Goal: Task Accomplishment & Management: Complete application form

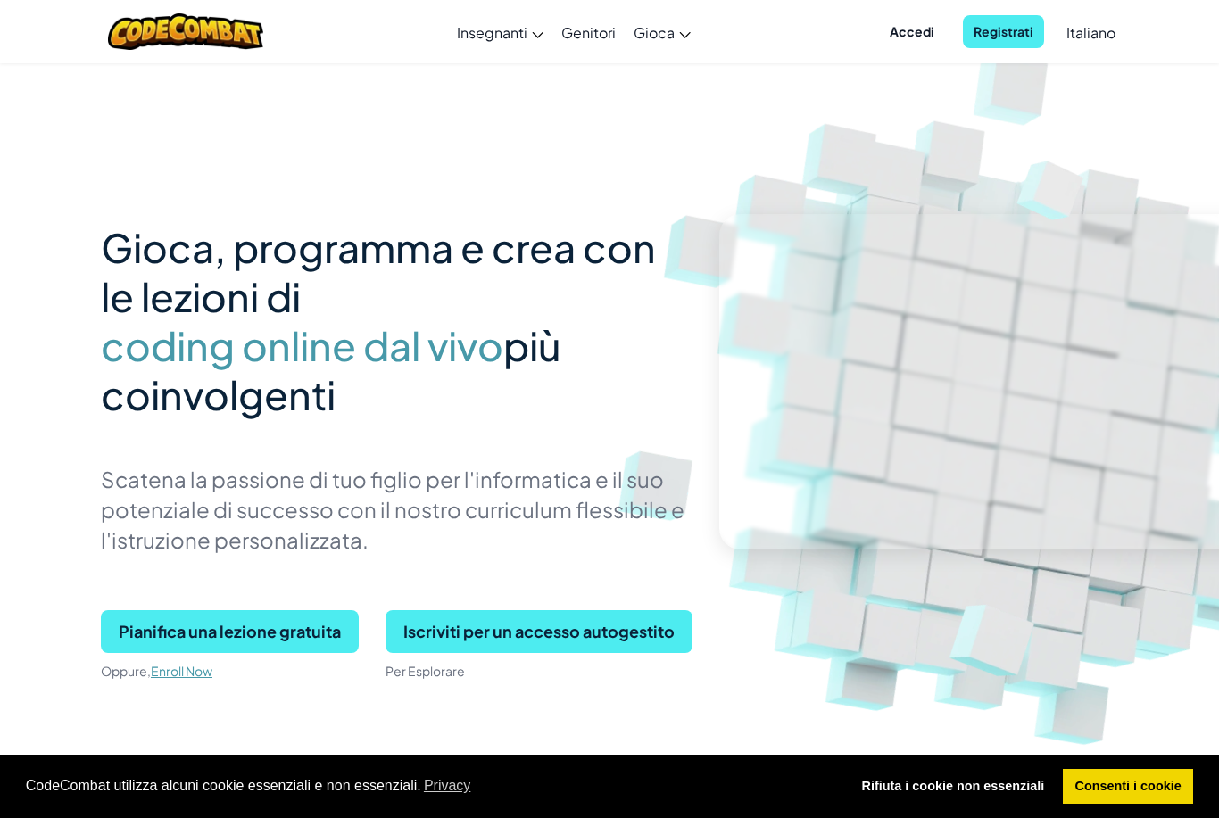
click at [597, 43] on link "Genitori" at bounding box center [588, 32] width 72 height 48
click at [782, 22] on div "Cambia navigazione Insegnanti Crea Account Gratis Soluzioni per Scuole e Distre…" at bounding box center [610, 31] width 1228 height 63
click at [845, 117] on img at bounding box center [1005, 392] width 991 height 991
click at [993, 37] on span "Registrati" at bounding box center [1003, 31] width 81 height 33
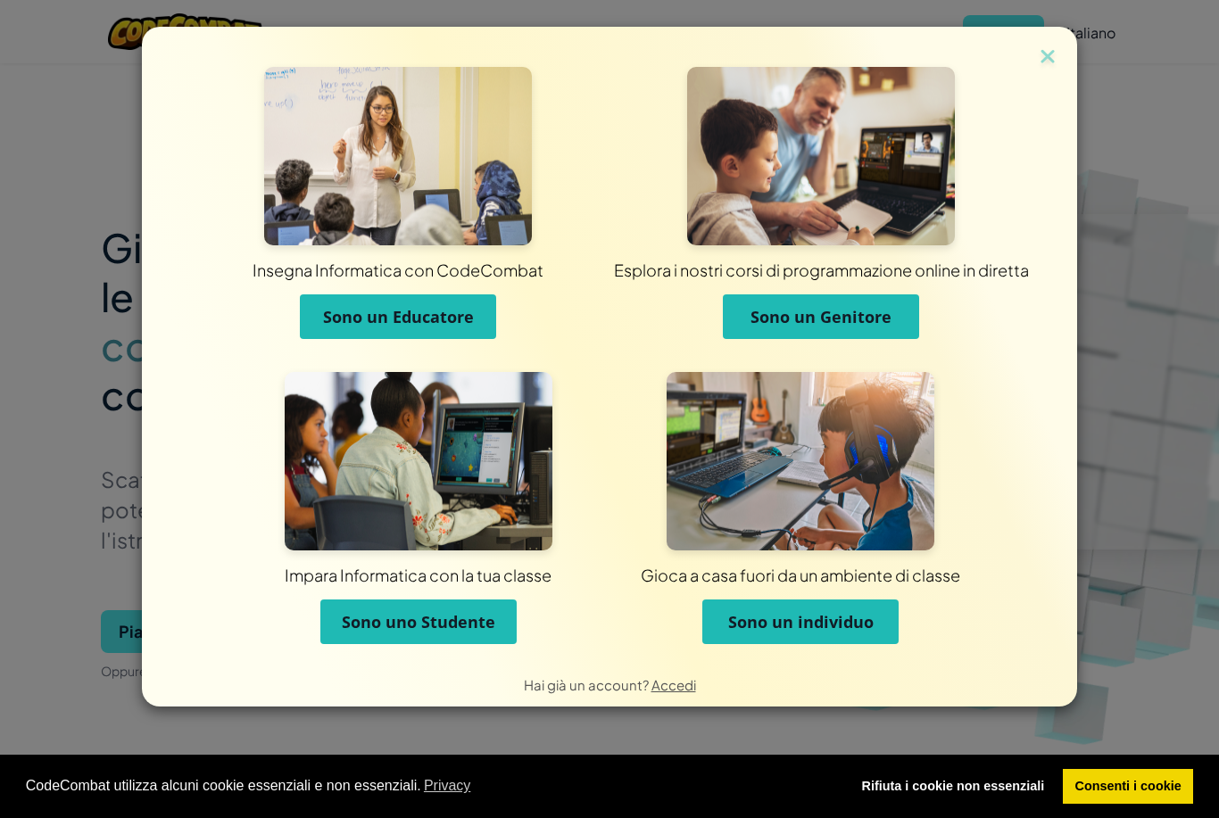
click at [817, 323] on span "Sono un Genitore" at bounding box center [820, 316] width 141 height 21
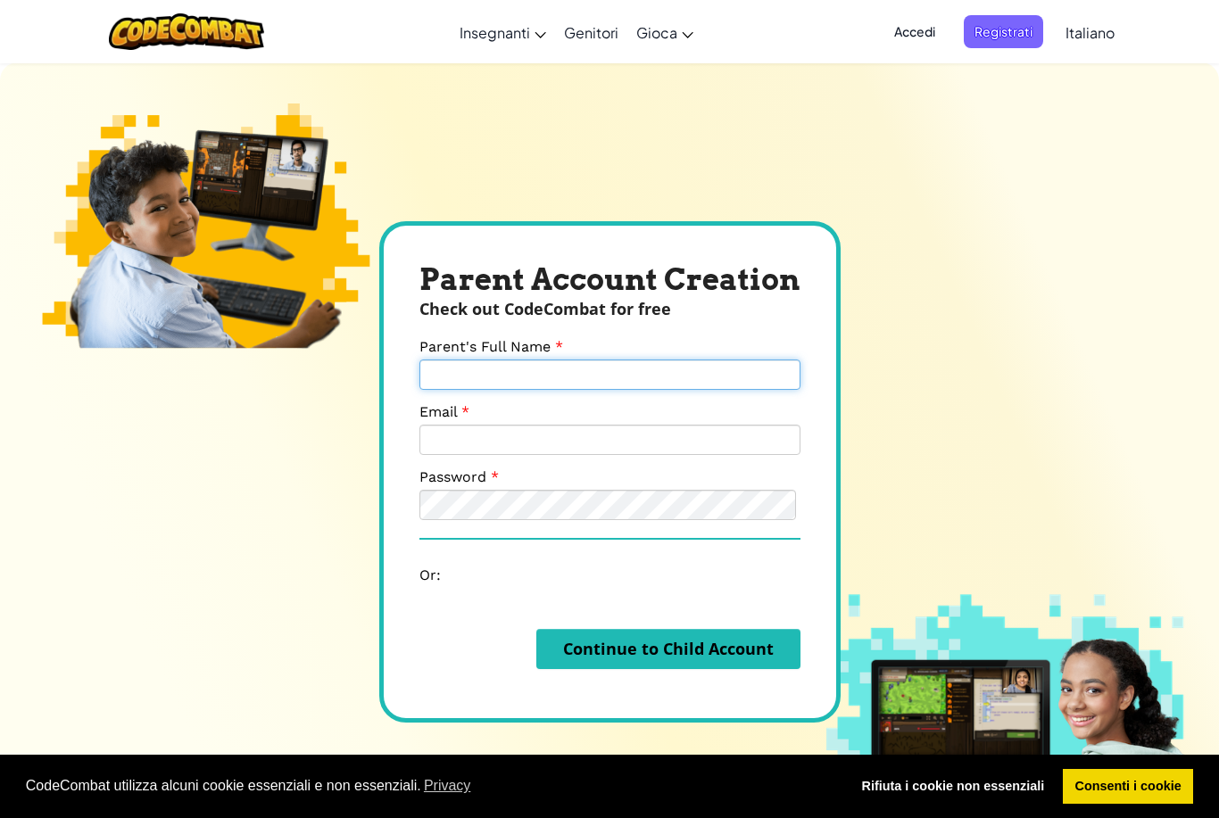
click at [542, 390] on input "Parent's Full Name" at bounding box center [609, 375] width 381 height 30
type input "[PERSON_NAME]"
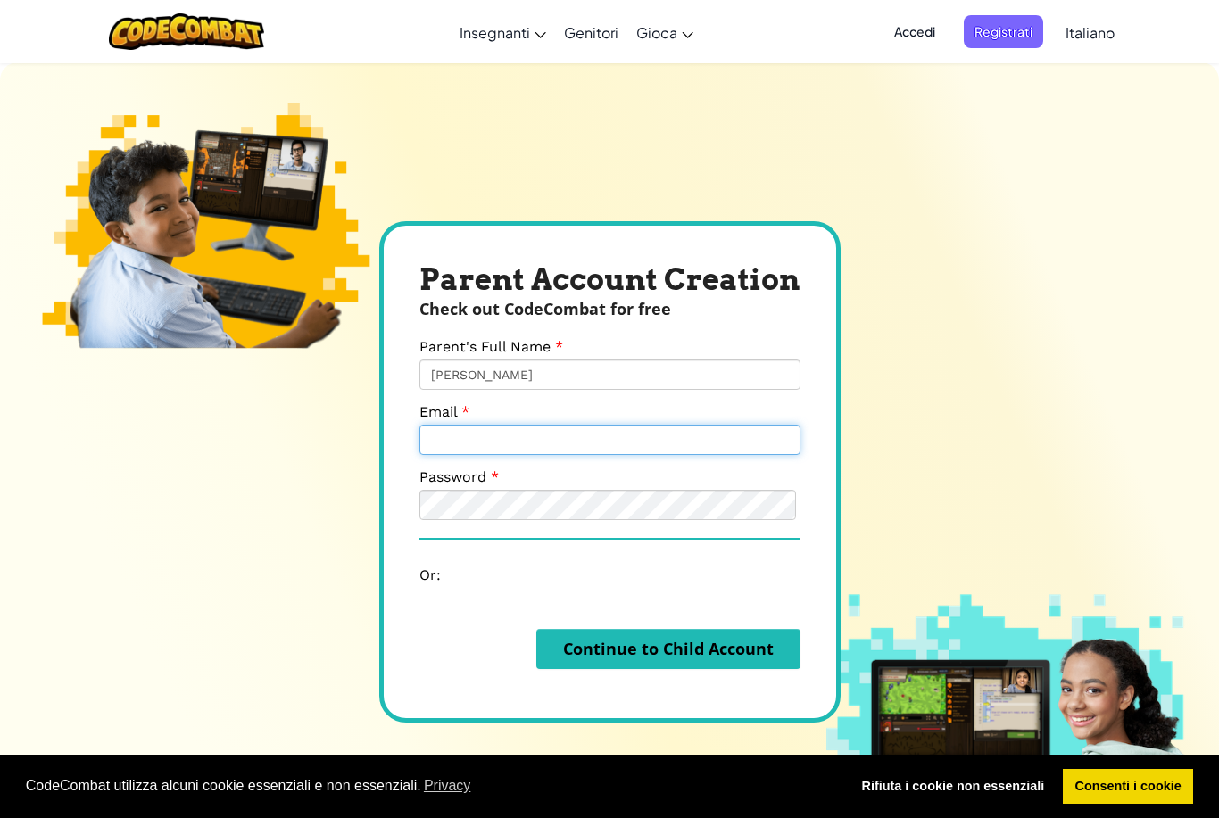
click at [451, 455] on input "Email" at bounding box center [609, 440] width 381 height 30
type input "[EMAIL_ADDRESS][DOMAIN_NAME]"
click at [713, 669] on button "Continue to Child Account" at bounding box center [668, 649] width 264 height 40
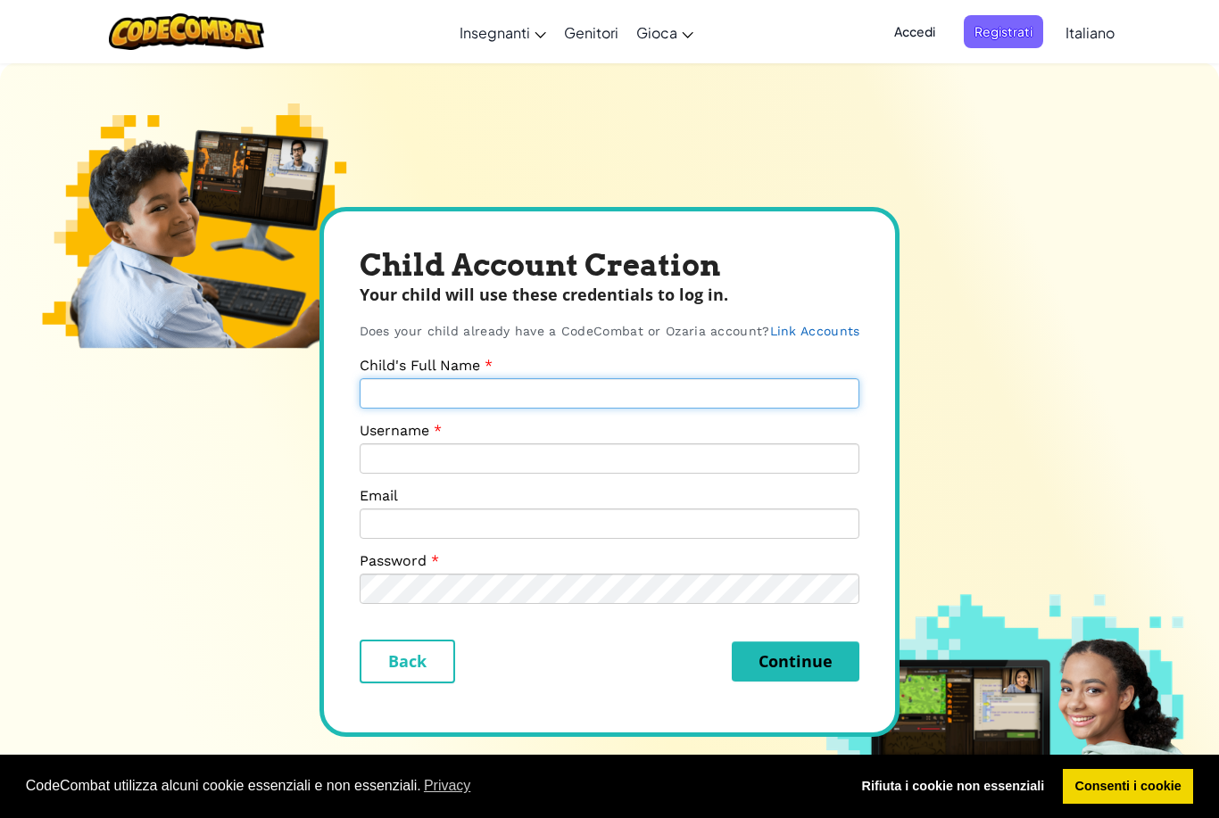
click at [550, 409] on input "Child's Full Name" at bounding box center [610, 393] width 501 height 30
type input "[PERSON_NAME]"
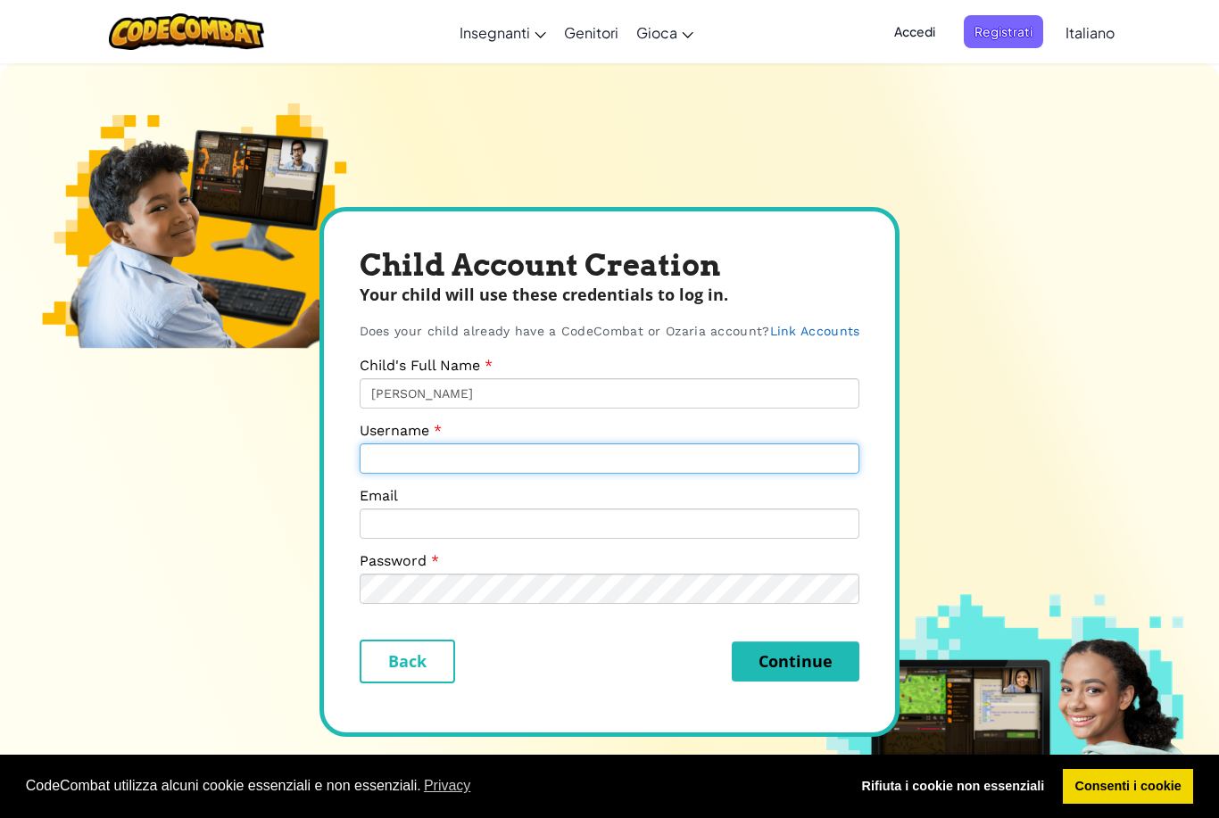
click at [422, 474] on input "Username" at bounding box center [610, 458] width 501 height 30
type input "ARMANDO10"
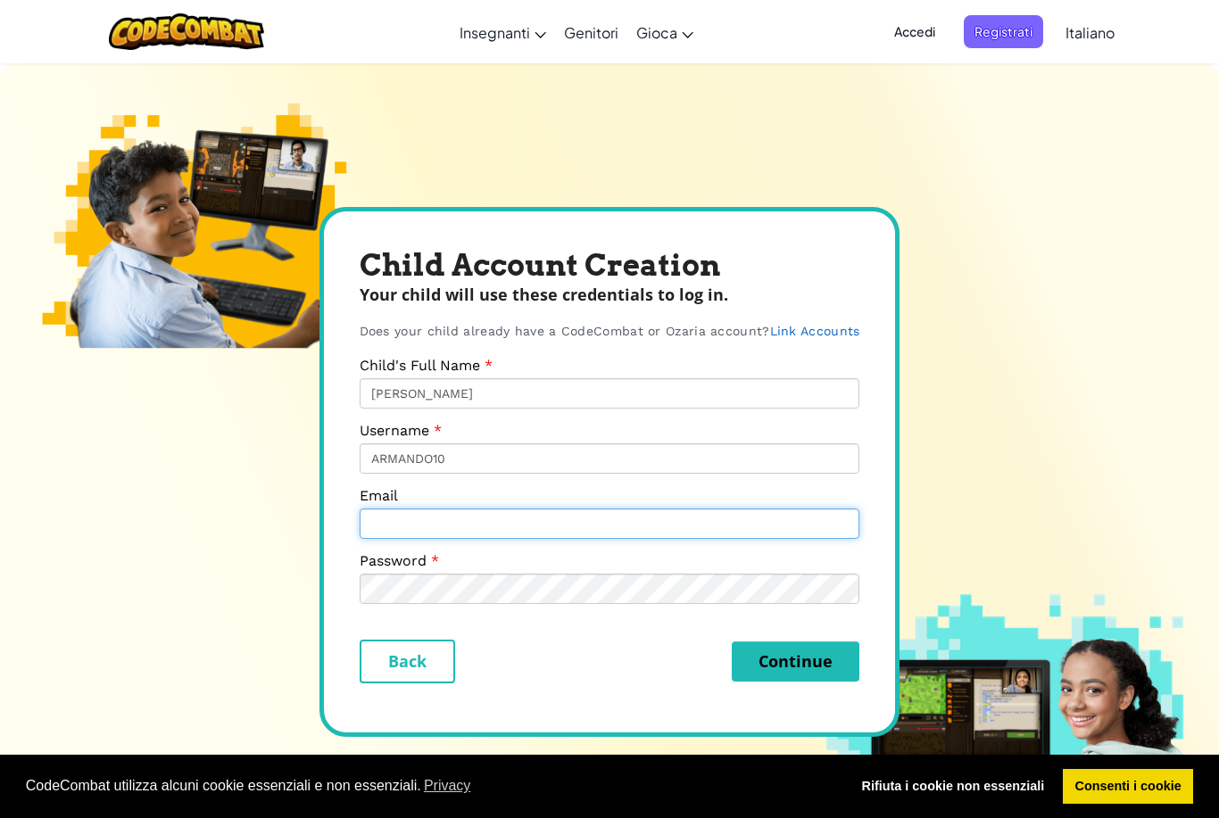
click at [640, 539] on input "Email" at bounding box center [610, 524] width 501 height 30
type input "[EMAIL_ADDRESS][DOMAIN_NAME]"
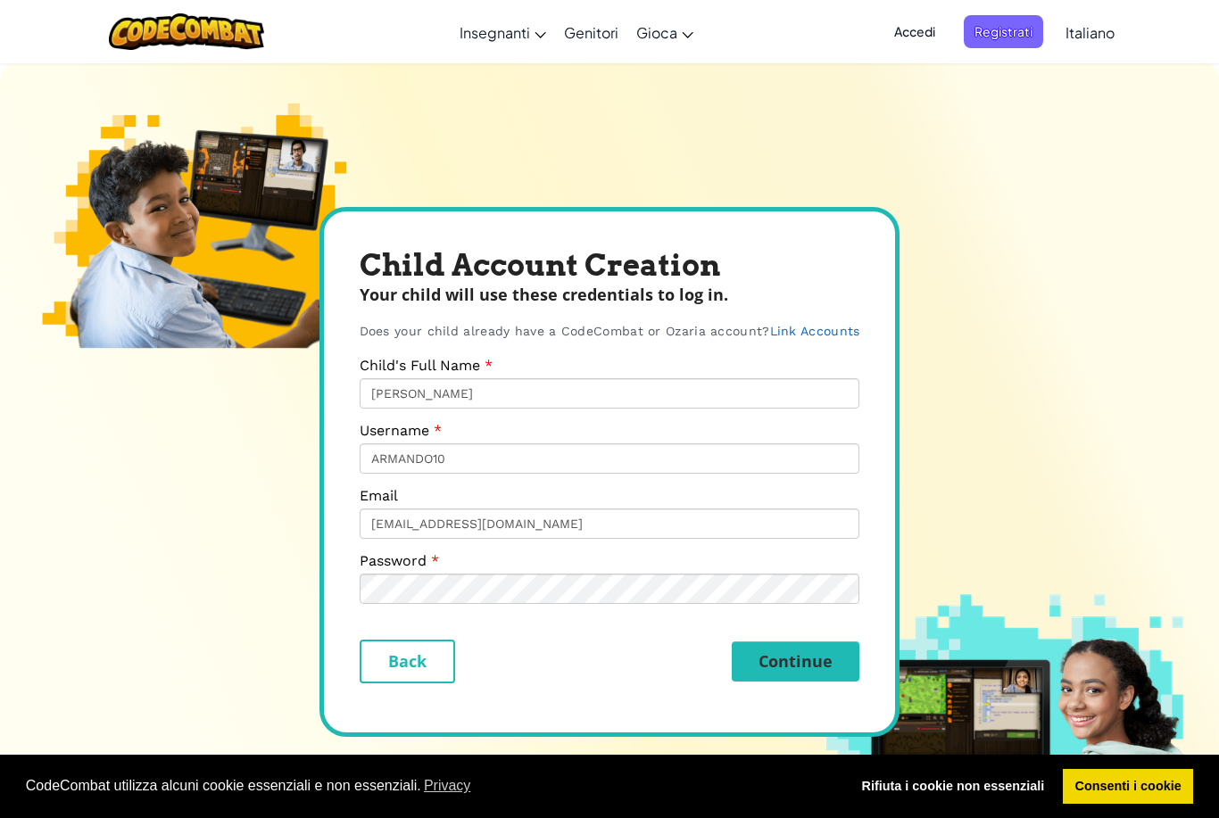
click at [807, 682] on button "Continue" at bounding box center [796, 661] width 128 height 40
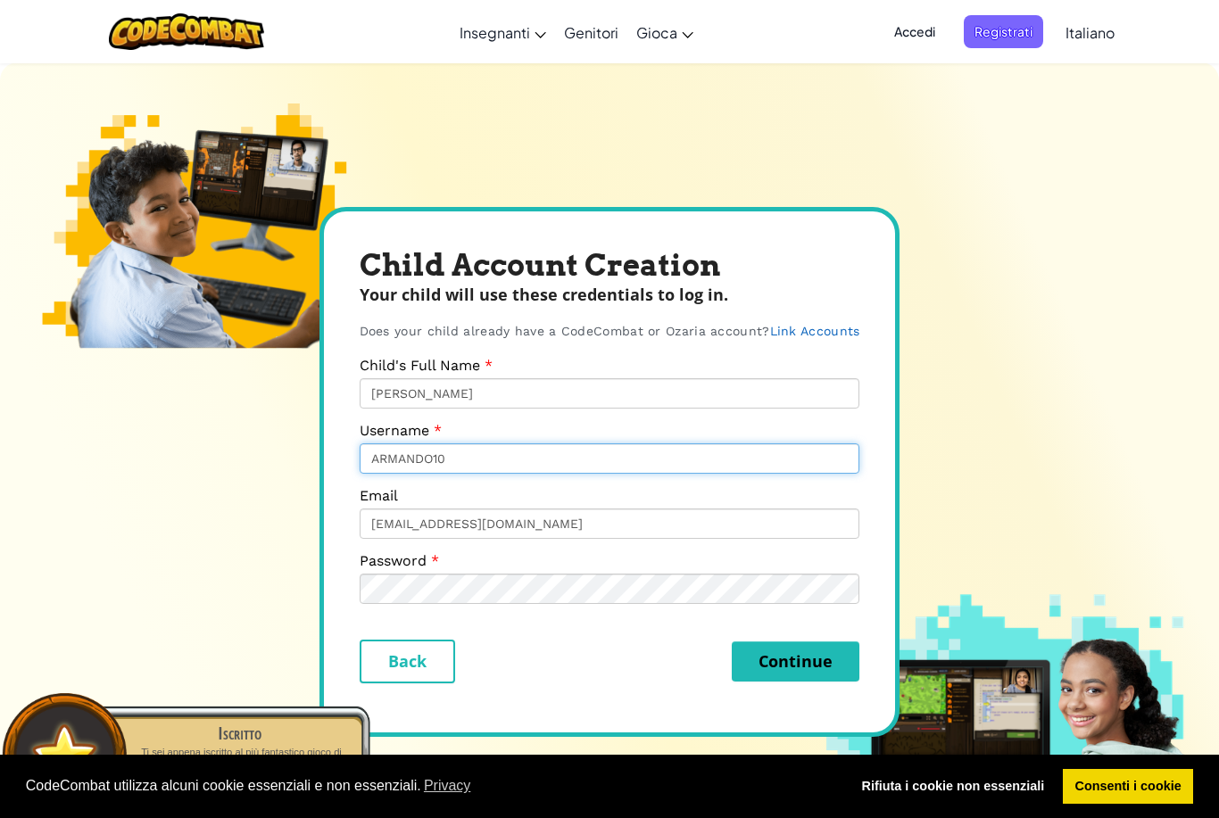
click at [461, 474] on input "ARMANDO10" at bounding box center [610, 458] width 501 height 30
type input "ARMANDO2010"
click at [814, 682] on button "Continue" at bounding box center [796, 661] width 128 height 40
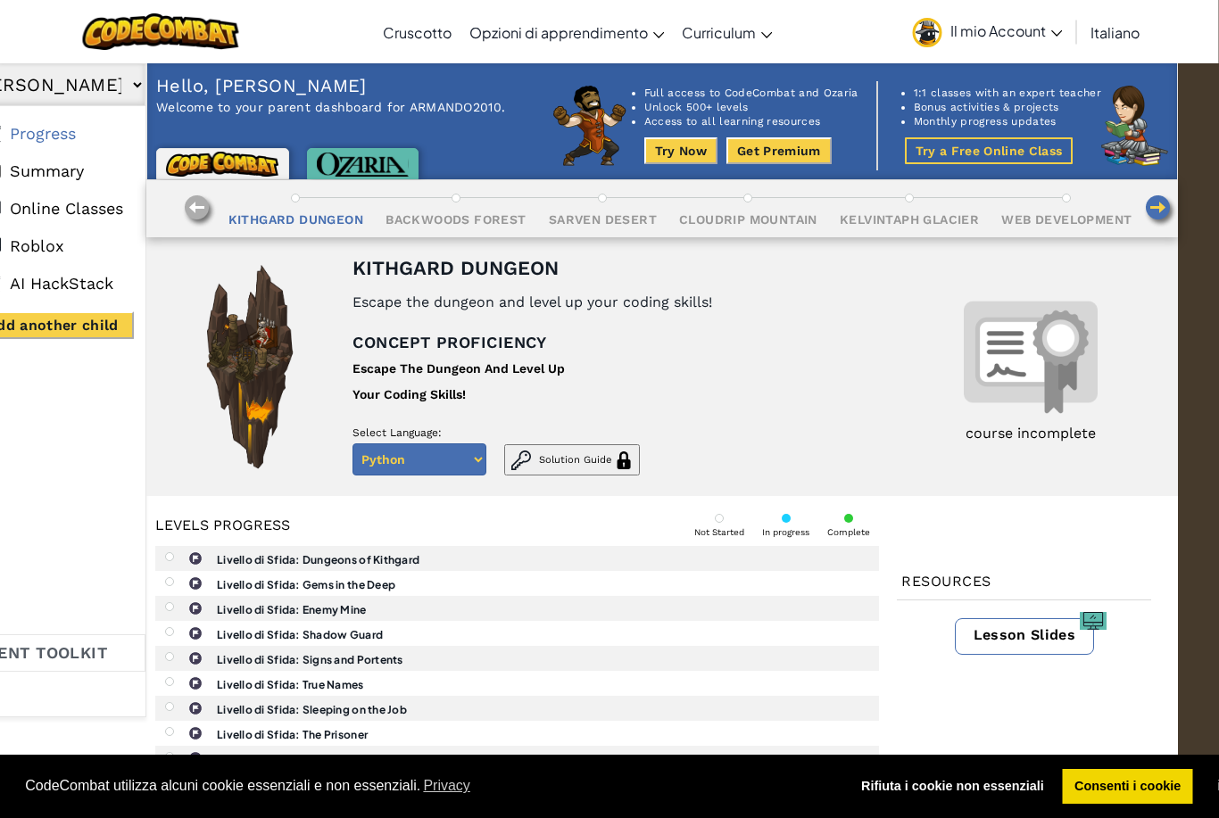
scroll to position [0, 42]
click at [1060, 33] on icon at bounding box center [1057, 33] width 12 height 6
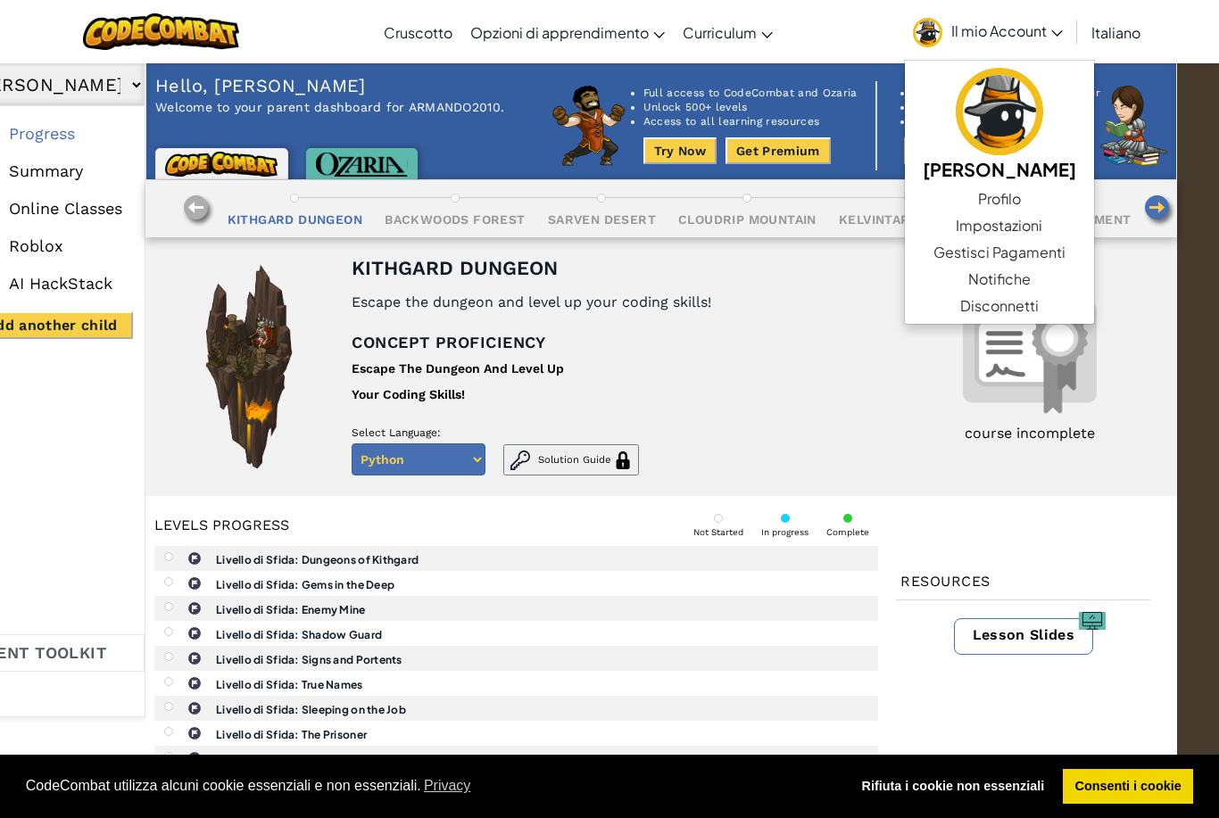
click at [1157, 335] on div "course incomplete" at bounding box center [1029, 366] width 294 height 259
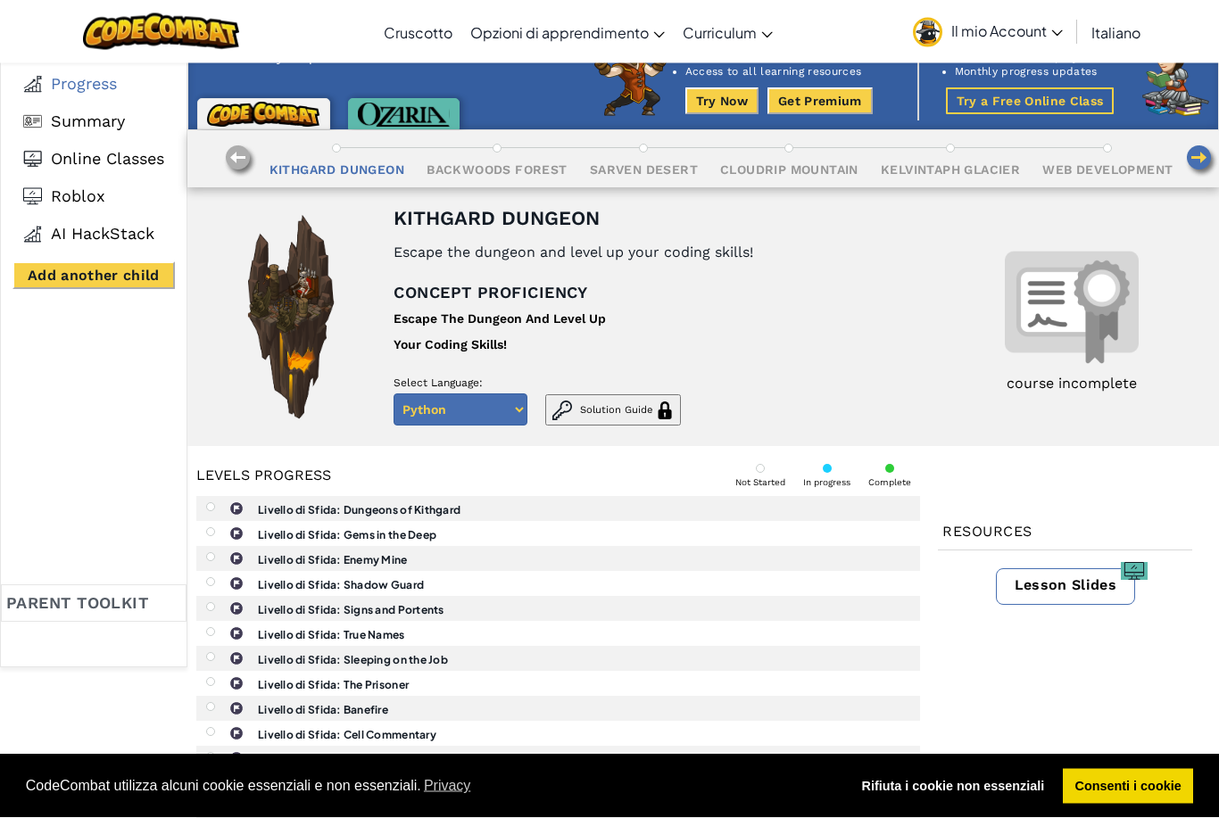
scroll to position [51, 0]
